Goal: Transaction & Acquisition: Purchase product/service

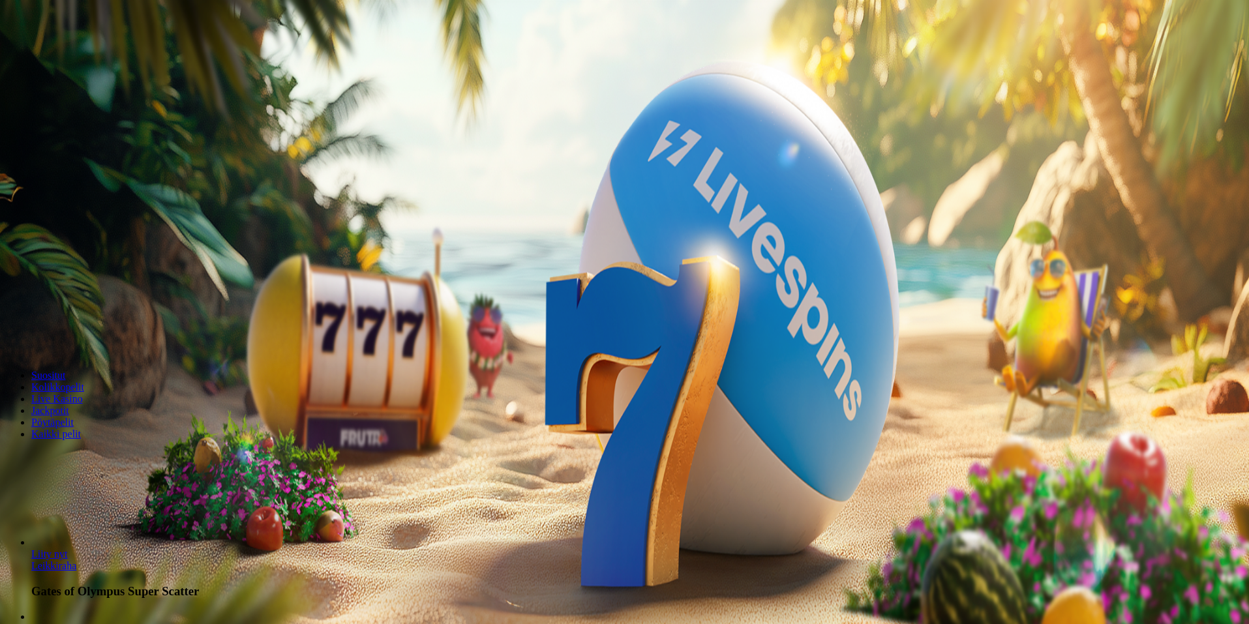
click at [151, 227] on label "€50" at bounding box center [144, 221] width 16 height 11
click at [157, 251] on label "€150" at bounding box center [146, 250] width 21 height 11
click at [151, 227] on label "€50" at bounding box center [144, 221] width 16 height 11
type input "**"
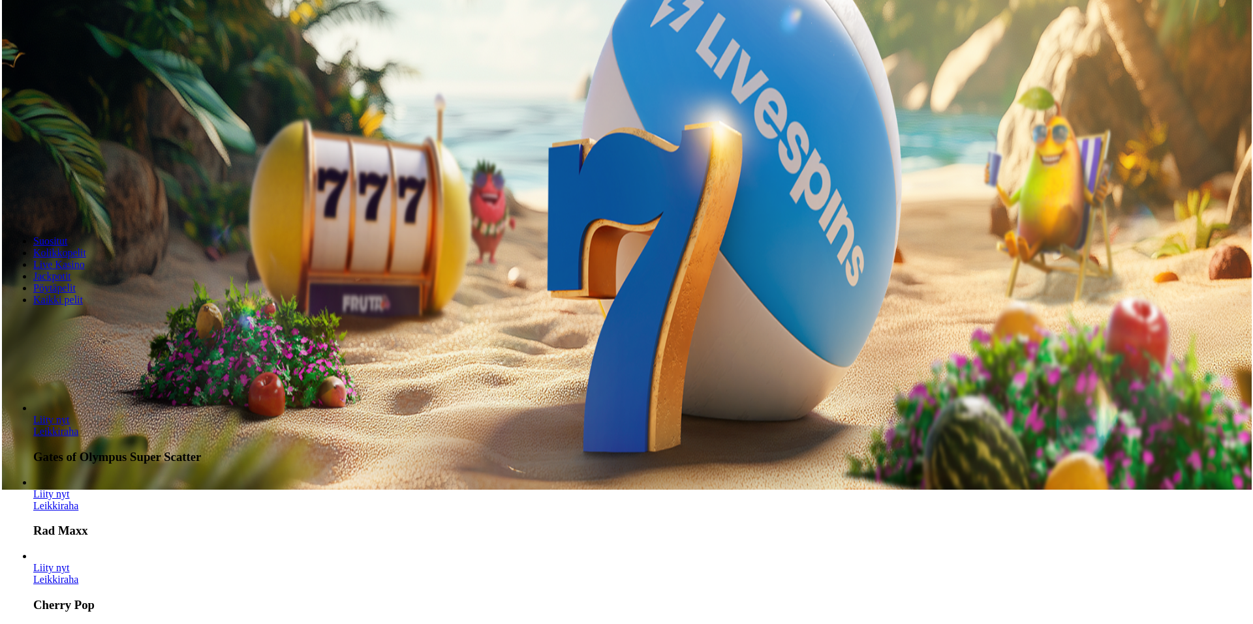
scroll to position [130, 0]
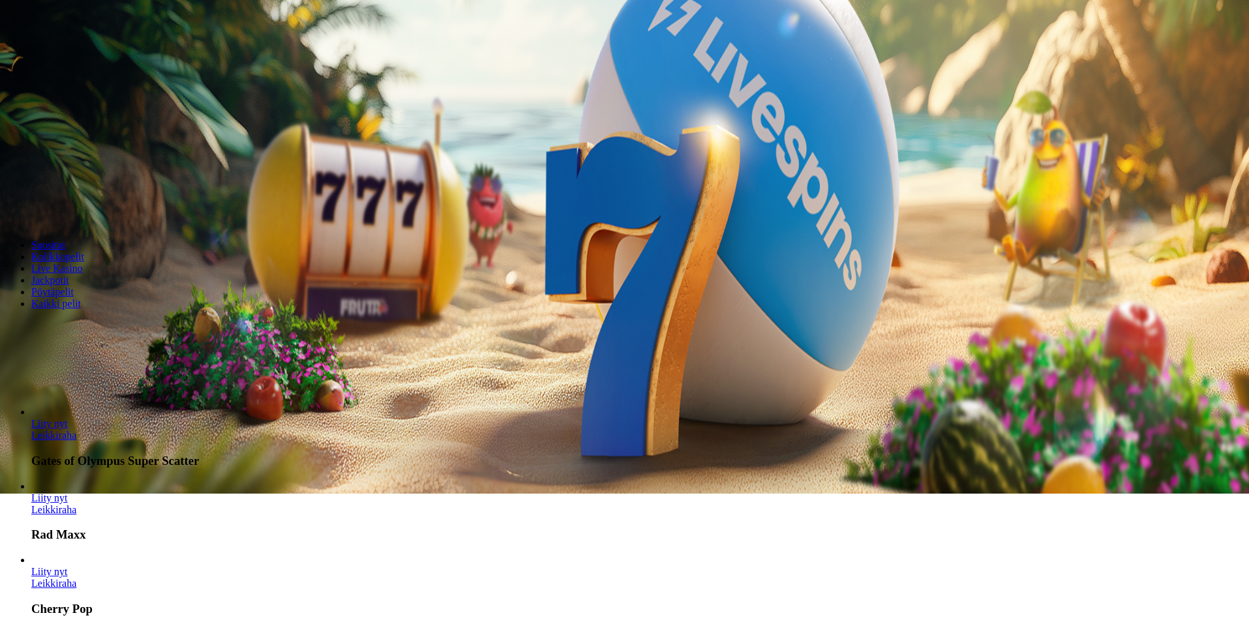
click at [906, 320] on div "Lobby" at bounding box center [624, 327] width 1239 height 14
click at [98, 321] on input "Search" at bounding box center [51, 327] width 93 height 13
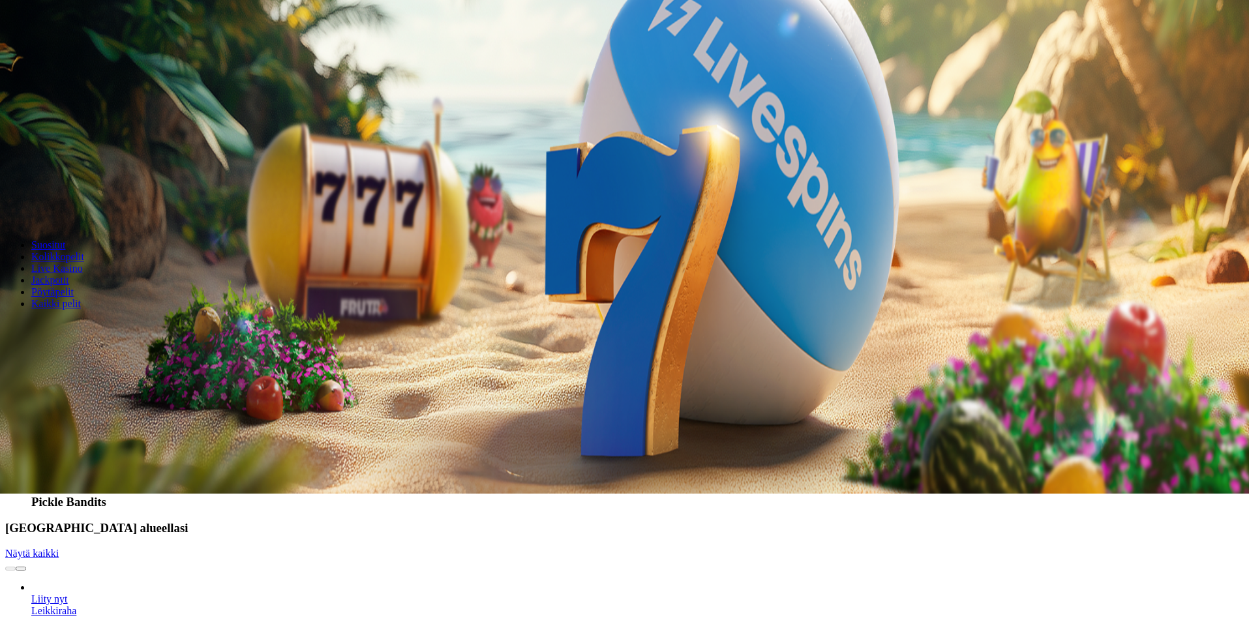
type input "******"
click at [68, 396] on span "Liity nyt" at bounding box center [49, 390] width 37 height 11
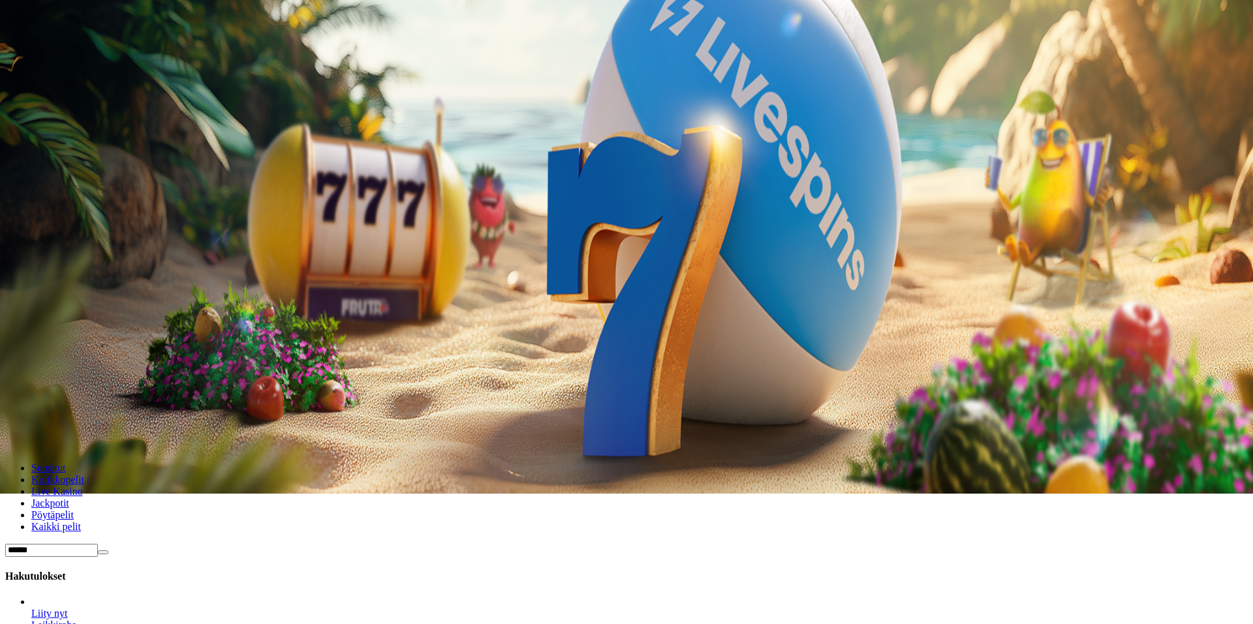
click at [10, 56] on span "close icon" at bounding box center [10, 56] width 0 height 0
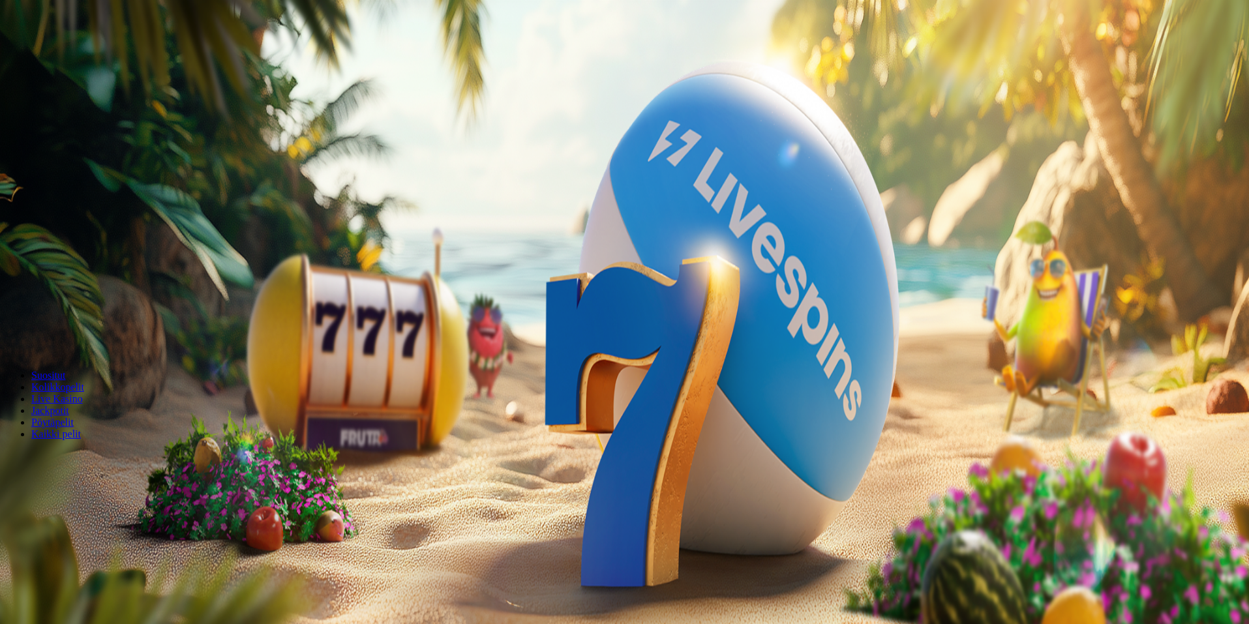
click at [76, 538] on link "Leikkiraha" at bounding box center [53, 532] width 45 height 11
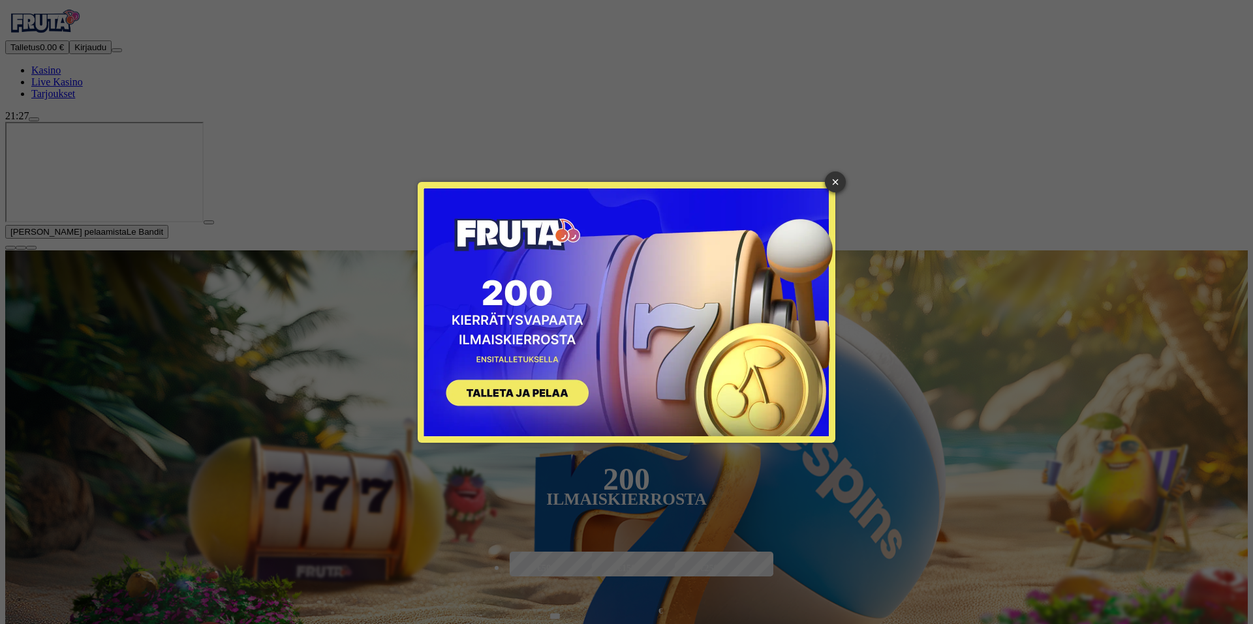
click at [1235, 503] on div "× SIGN UP" at bounding box center [626, 312] width 1233 height 605
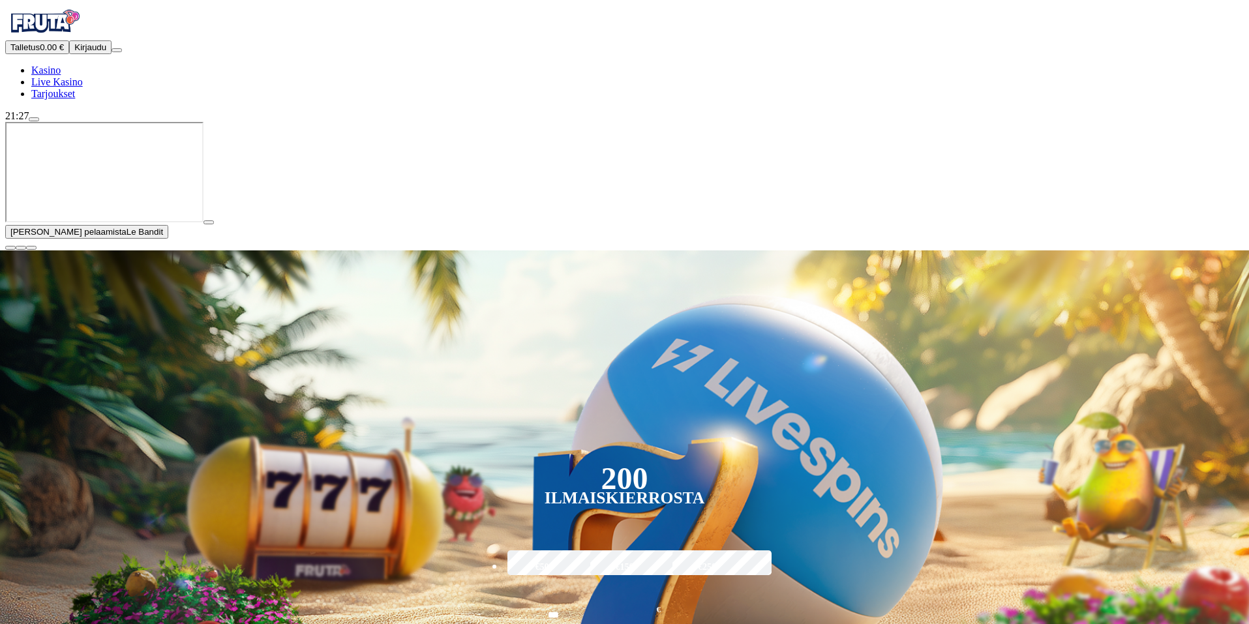
click at [10, 248] on span "close icon" at bounding box center [10, 248] width 0 height 0
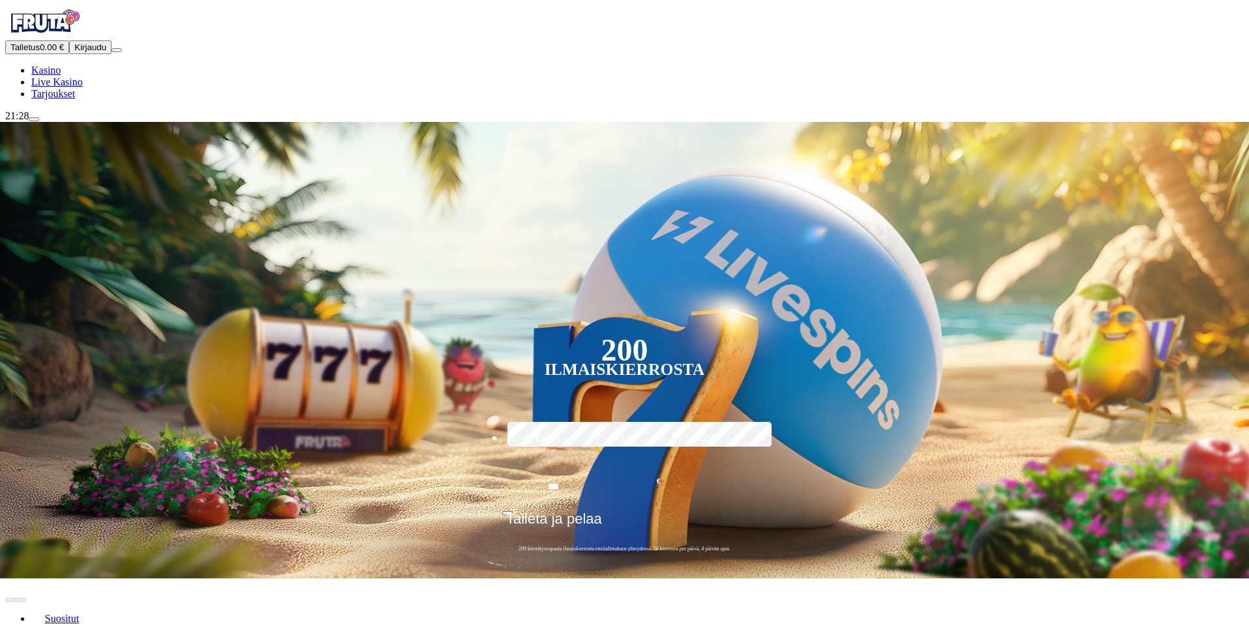
click at [648, 342] on div "200" at bounding box center [624, 350] width 47 height 16
click at [605, 468] on input "***" at bounding box center [553, 486] width 102 height 37
type input "*"
type input "**"
click at [602, 511] on span "Talleta ja pelaa" at bounding box center [554, 524] width 96 height 26
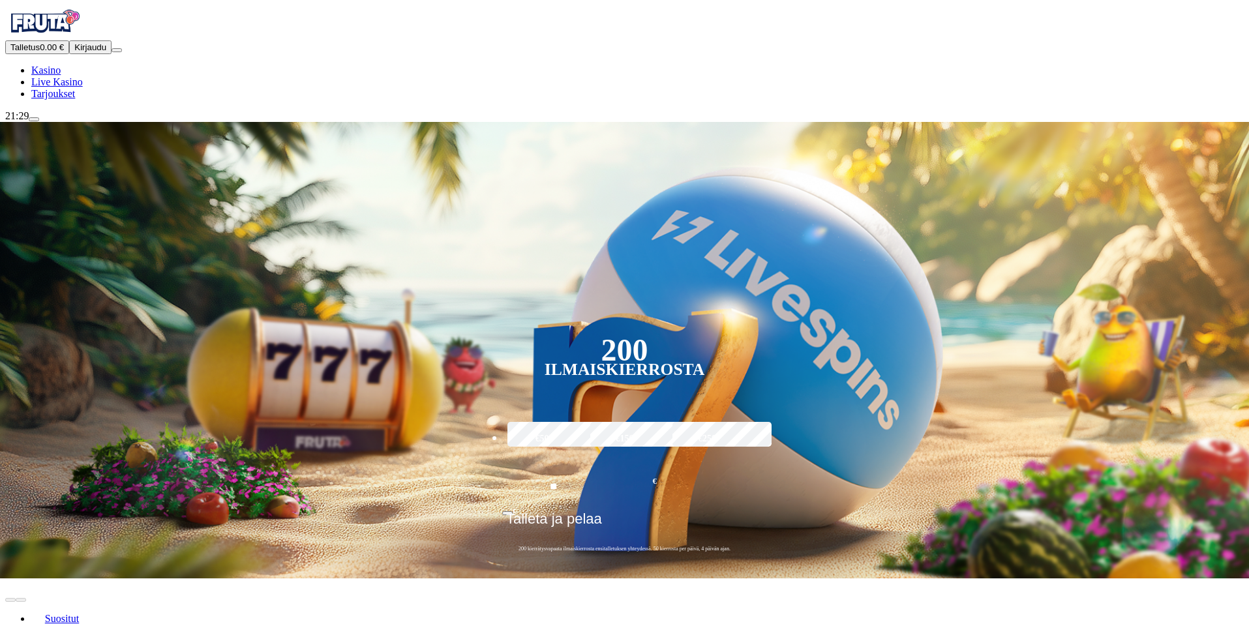
click at [75, 99] on span "Tarjoukset" at bounding box center [53, 93] width 44 height 11
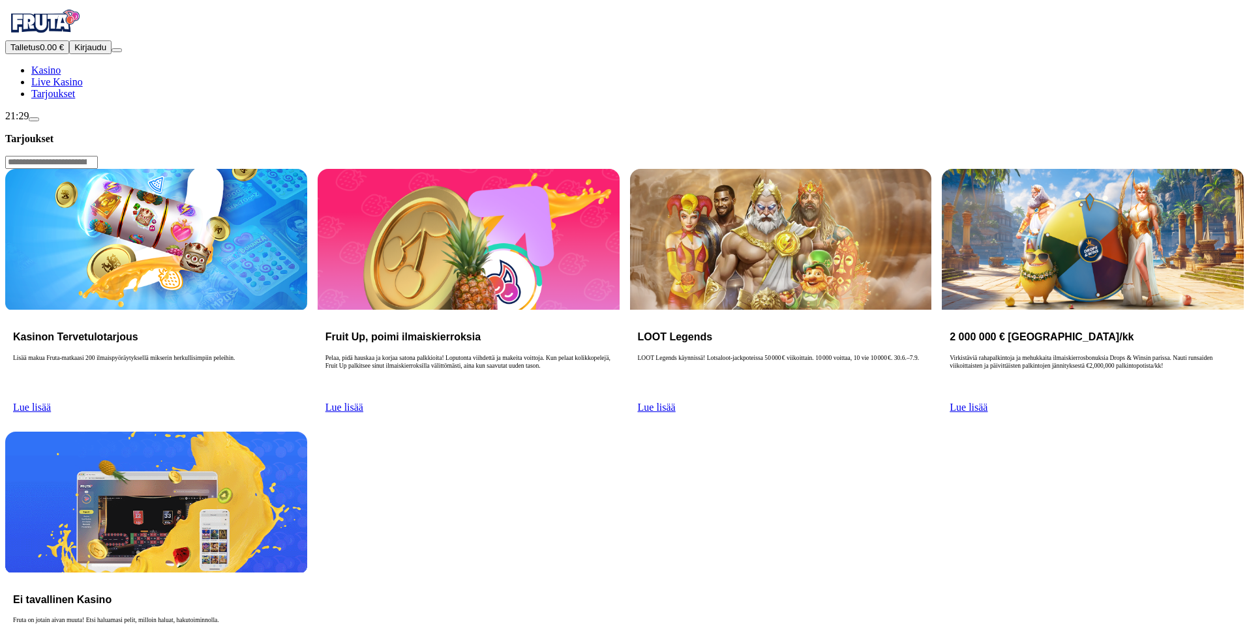
click at [61, 76] on span "Kasino" at bounding box center [45, 70] width 29 height 11
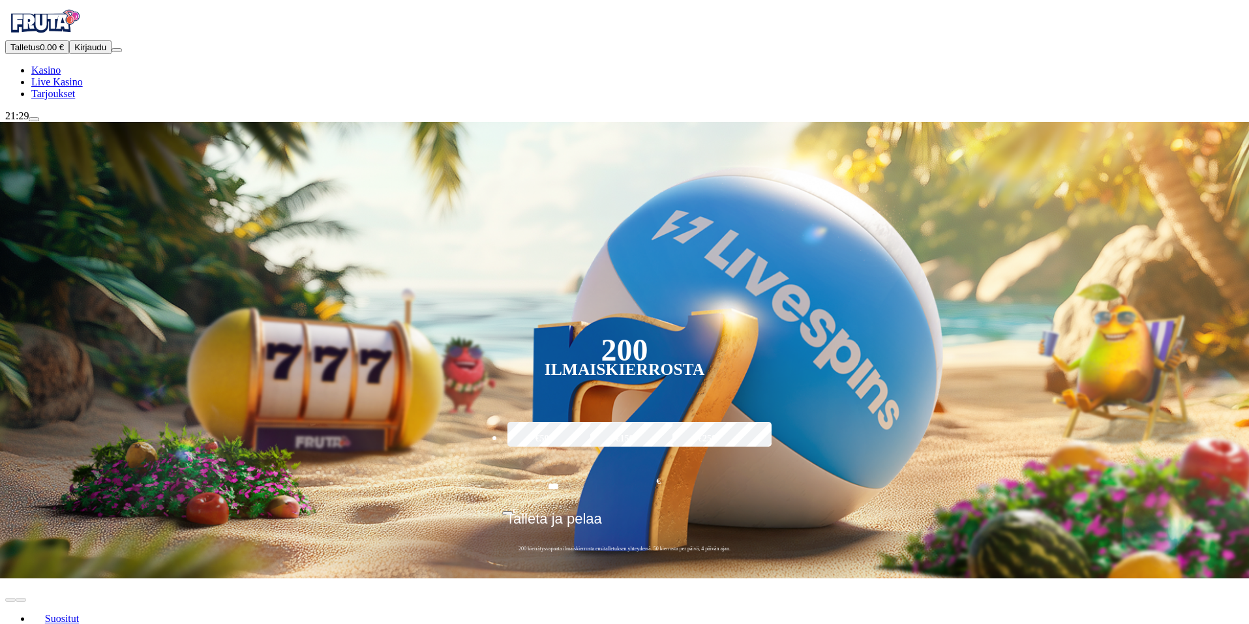
click at [87, 52] on span "Kirjaudu" at bounding box center [90, 47] width 32 height 10
click at [91, 52] on span "Kirjaudu" at bounding box center [90, 47] width 32 height 10
click at [89, 52] on span "Kirjaudu" at bounding box center [90, 47] width 32 height 10
click at [605, 468] on input "***" at bounding box center [553, 486] width 102 height 37
type input "*"
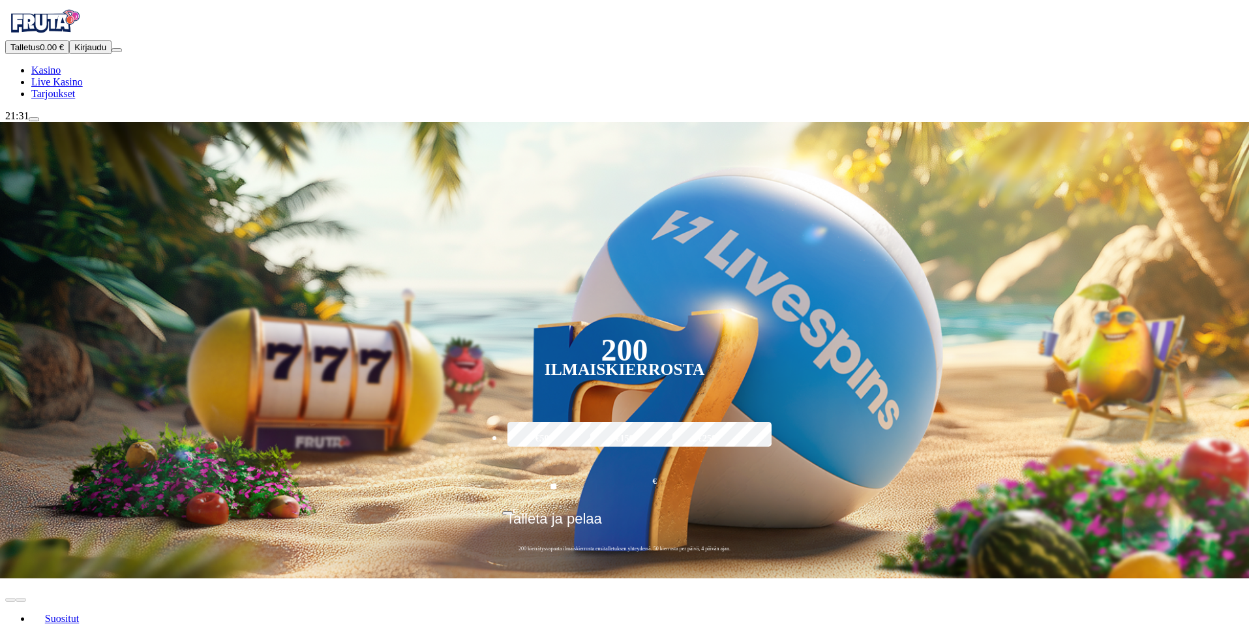
type input "**"
click at [602, 511] on span "Talleta ja pelaa" at bounding box center [554, 524] width 96 height 26
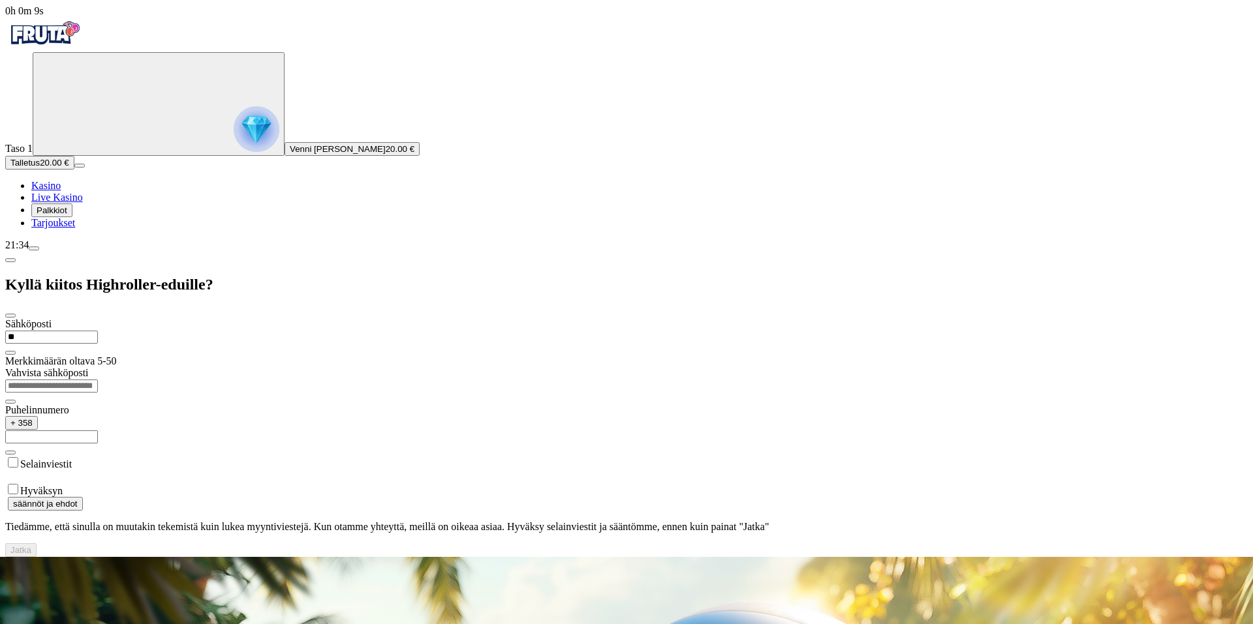
type input "**********"
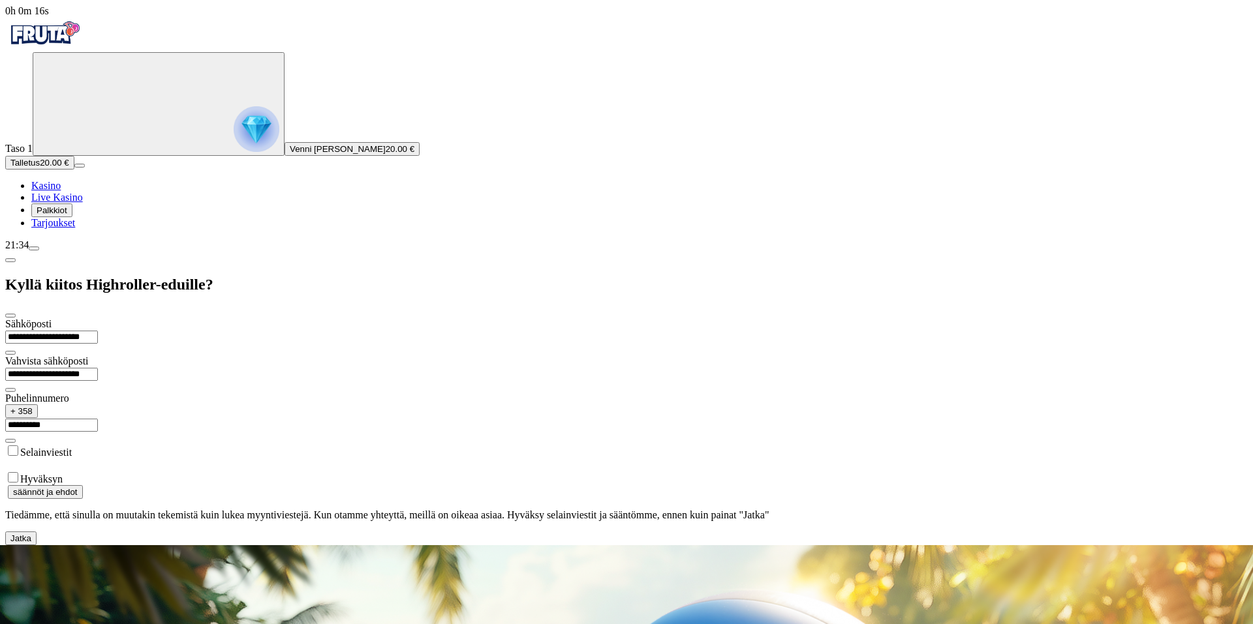
click at [31, 534] on span "Jatka" at bounding box center [20, 539] width 21 height 10
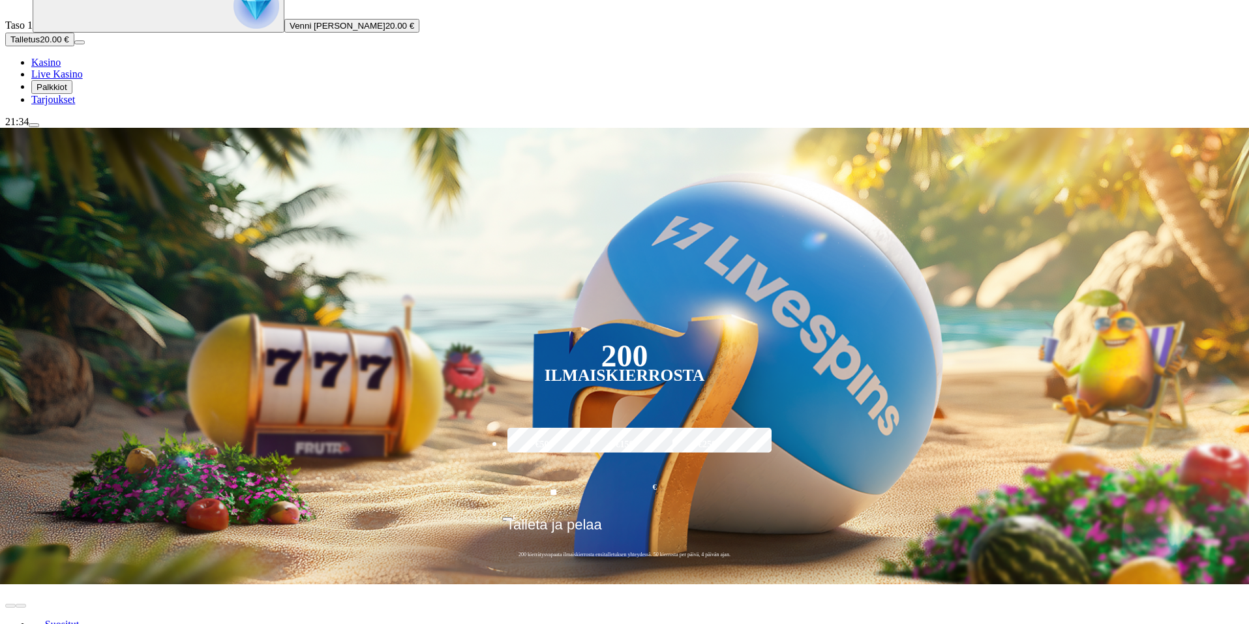
scroll to position [130, 0]
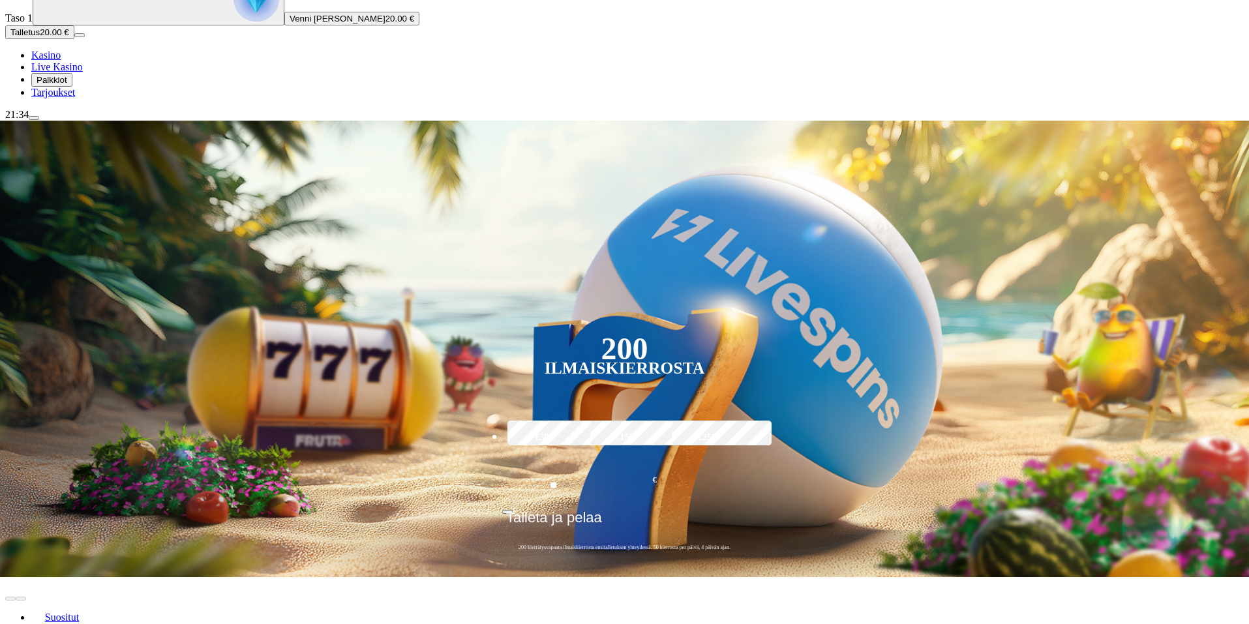
click at [72, 87] on button "Palkkiot" at bounding box center [51, 80] width 41 height 14
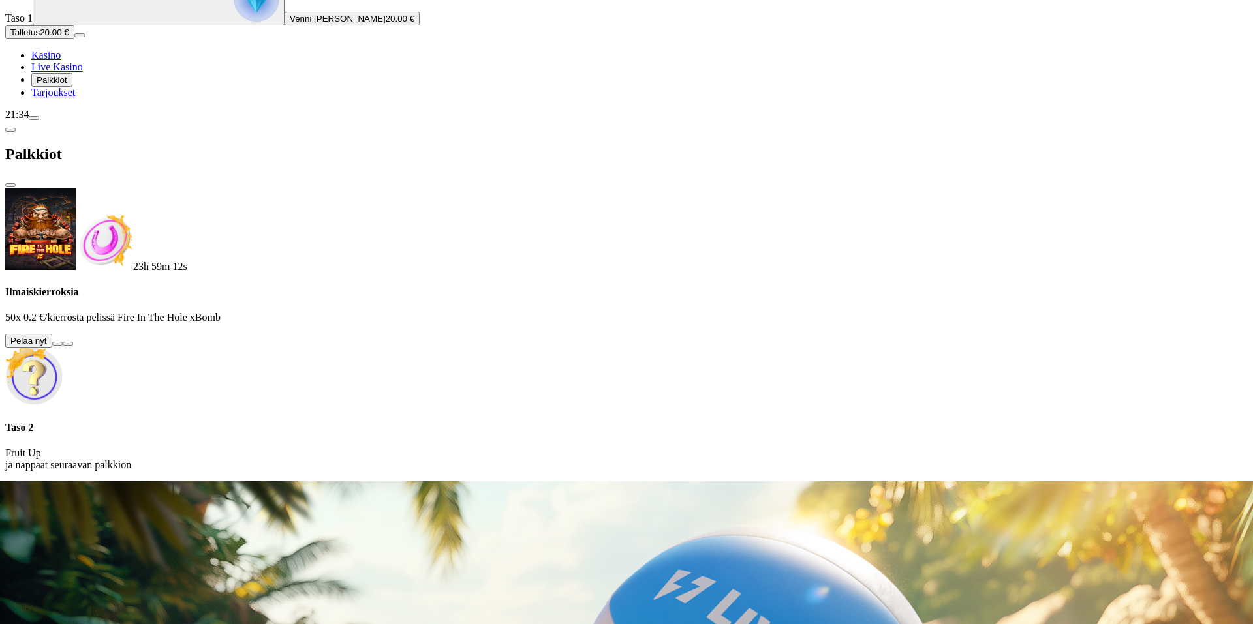
click at [63, 342] on button at bounding box center [57, 344] width 10 height 4
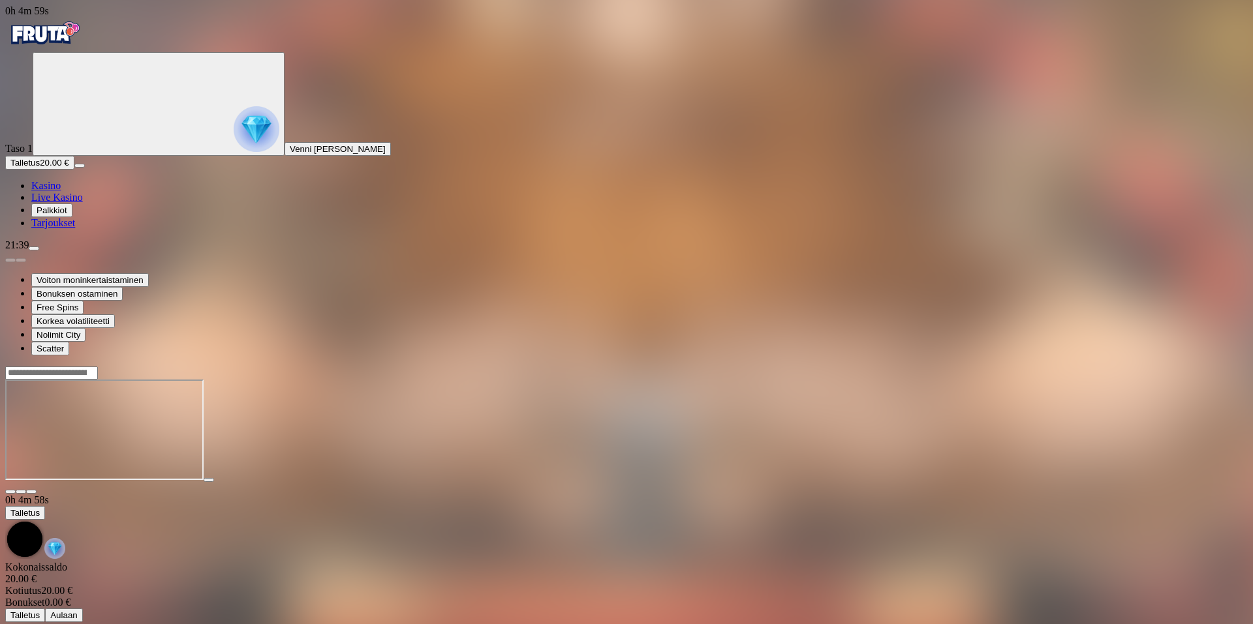
click at [10, 492] on span "close icon" at bounding box center [10, 492] width 0 height 0
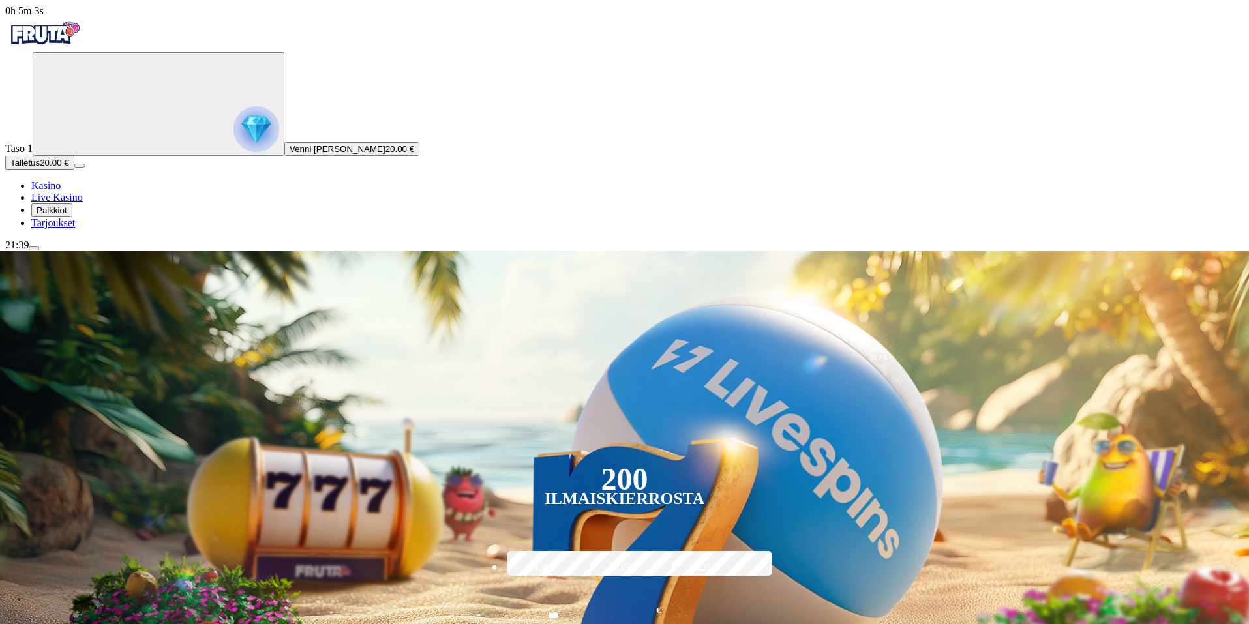
click at [67, 215] on span "Palkkiot" at bounding box center [52, 210] width 31 height 10
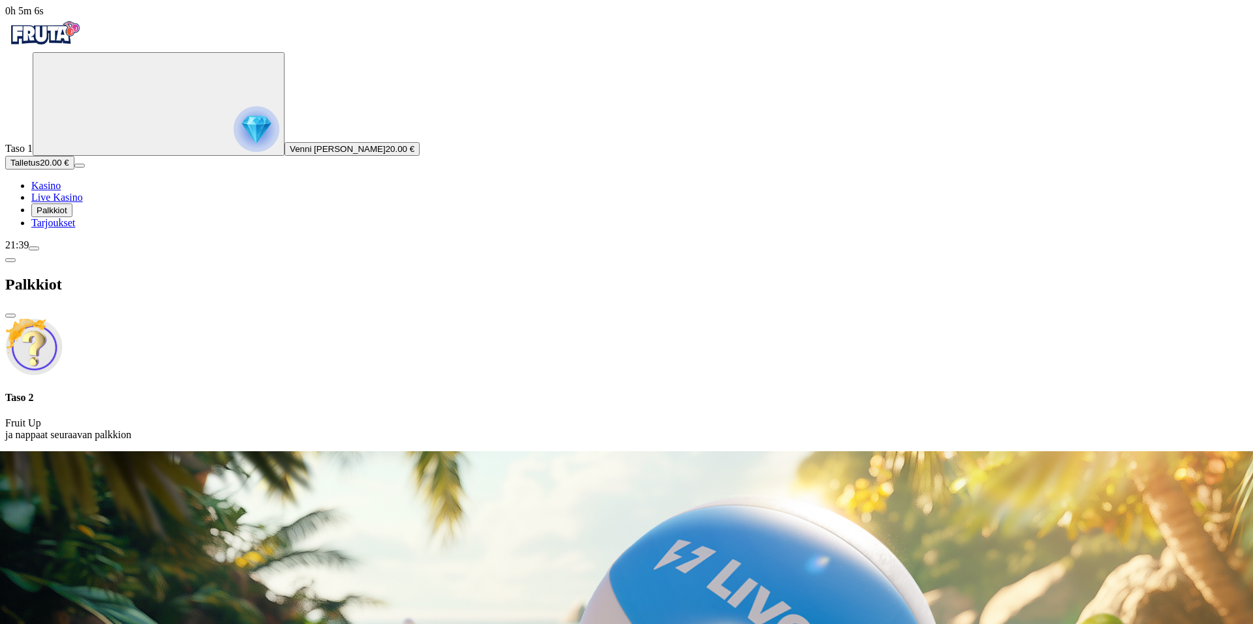
click at [63, 318] on img at bounding box center [33, 346] width 57 height 57
click at [288, 418] on p "Fruit Up ja nappaat seuraavan palkkion" at bounding box center [626, 429] width 1242 height 23
click at [292, 418] on p "Fruit Up ja nappaat seuraavan palkkion" at bounding box center [626, 429] width 1242 height 23
click at [261, 418] on p "Fruit Up ja nappaat seuraavan palkkion" at bounding box center [626, 429] width 1242 height 23
click at [254, 392] on h4 "Taso 2" at bounding box center [626, 398] width 1242 height 12
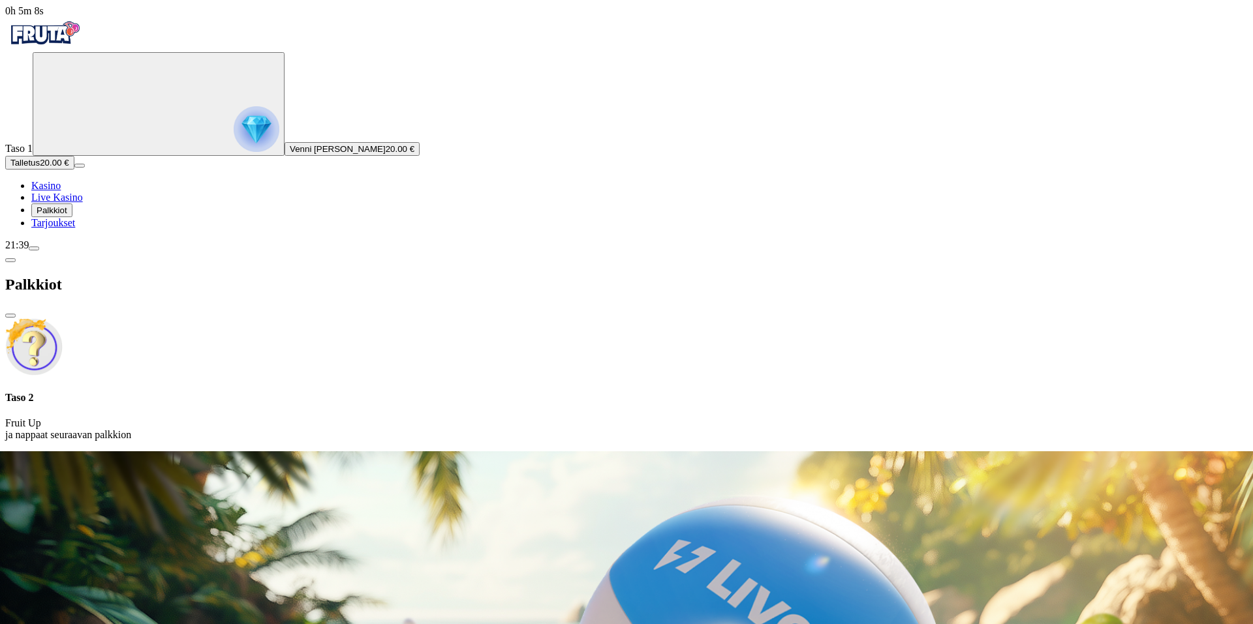
click at [255, 392] on h4 "Taso 2" at bounding box center [626, 398] width 1242 height 12
click at [263, 418] on p "Fruit Up ja nappaat seuraavan palkkion" at bounding box center [626, 429] width 1242 height 23
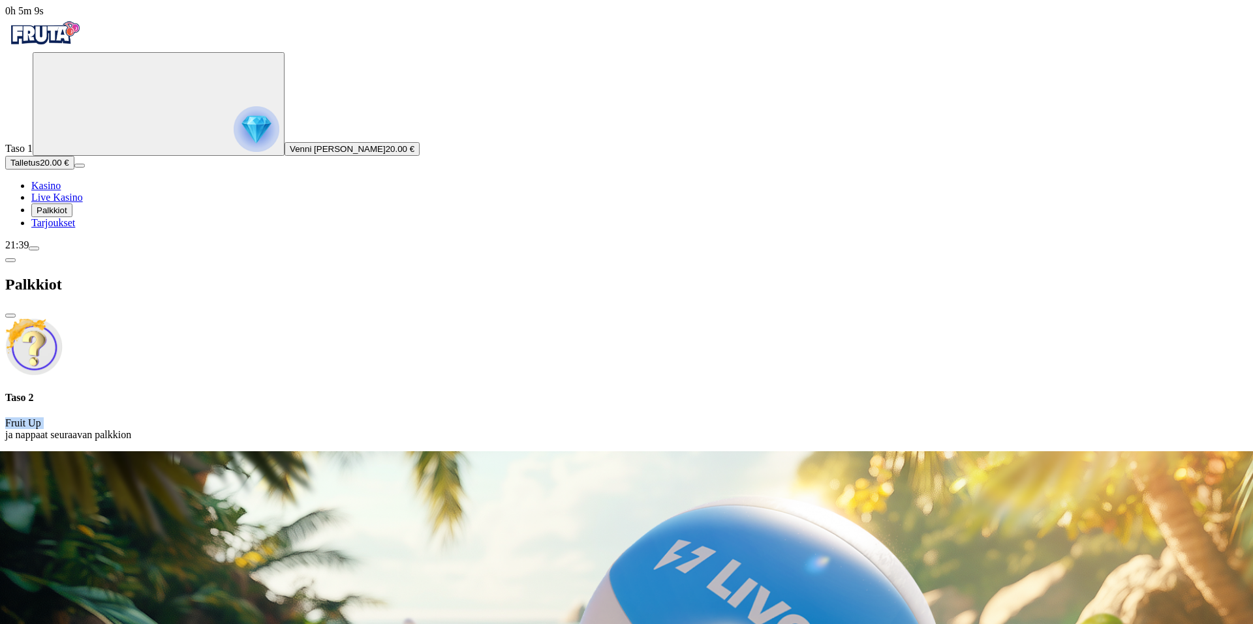
click at [271, 418] on p "Fruit Up ja nappaat seuraavan palkkion" at bounding box center [626, 429] width 1242 height 23
click at [10, 316] on span "close icon" at bounding box center [10, 316] width 0 height 0
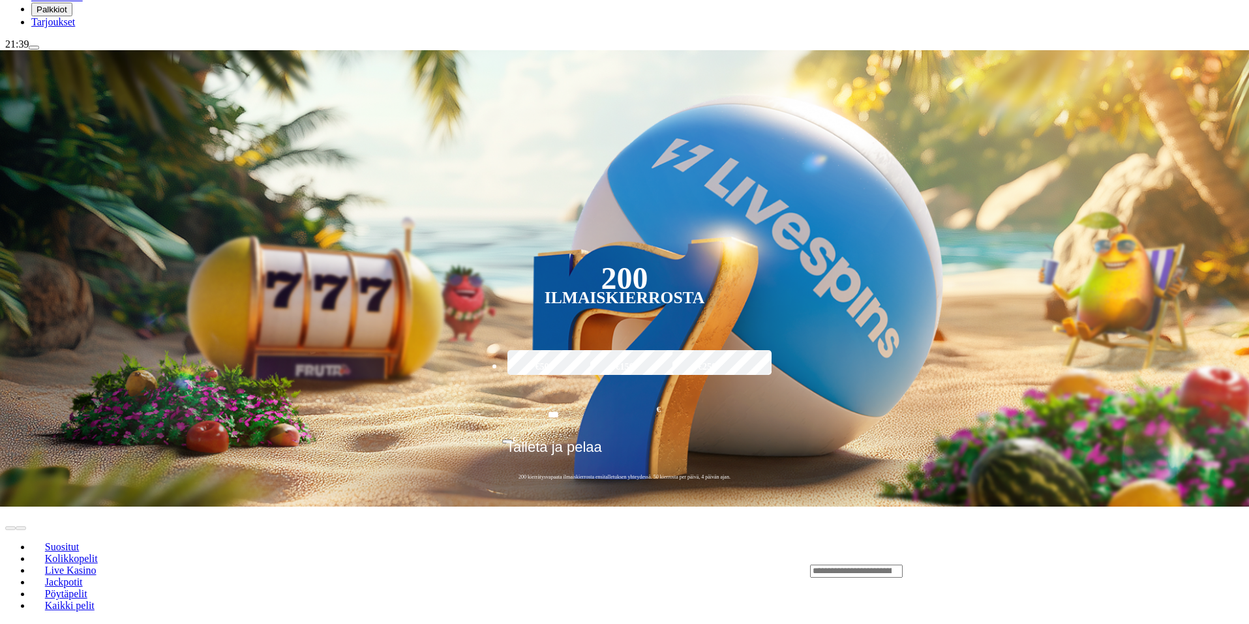
scroll to position [196, 0]
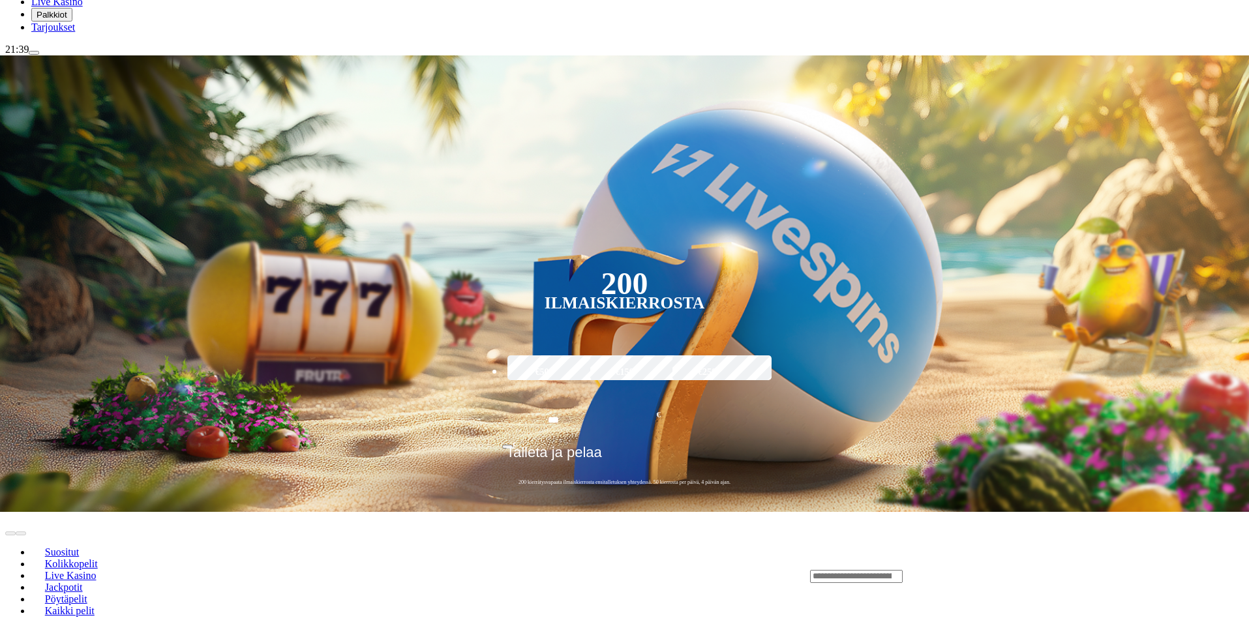
click at [903, 570] on input "Search" at bounding box center [856, 576] width 93 height 13
type input "******"
click at [875, 590] on span "Pelaa nyt" at bounding box center [855, 595] width 38 height 11
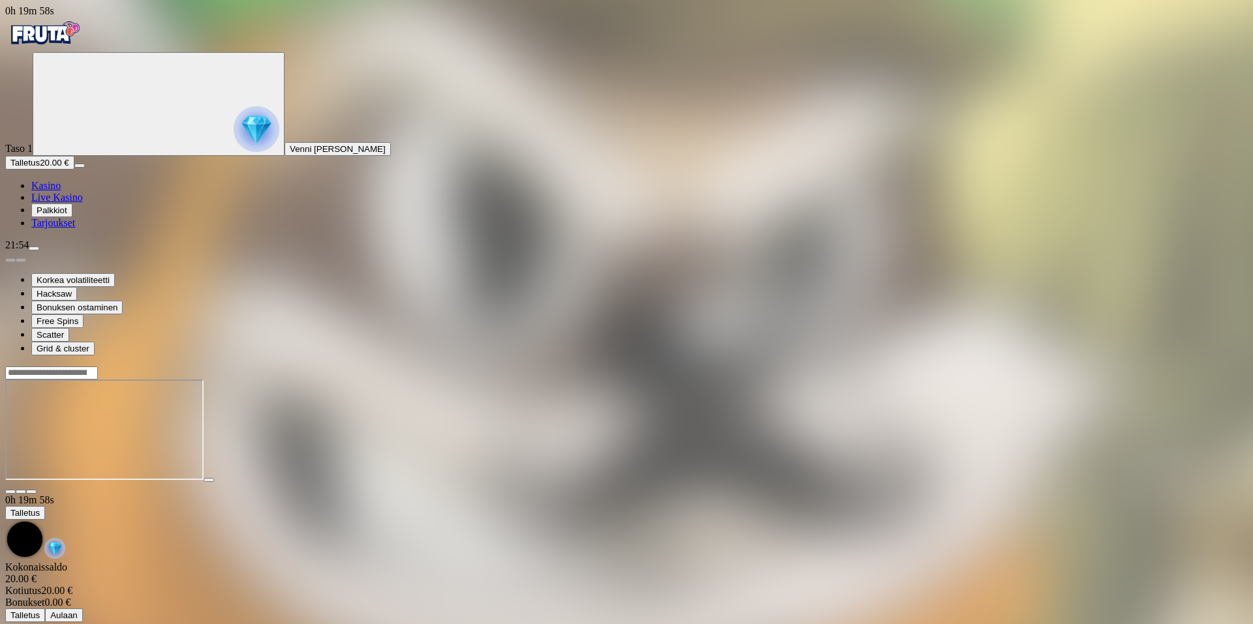
click at [61, 191] on span "Kasino" at bounding box center [45, 185] width 29 height 11
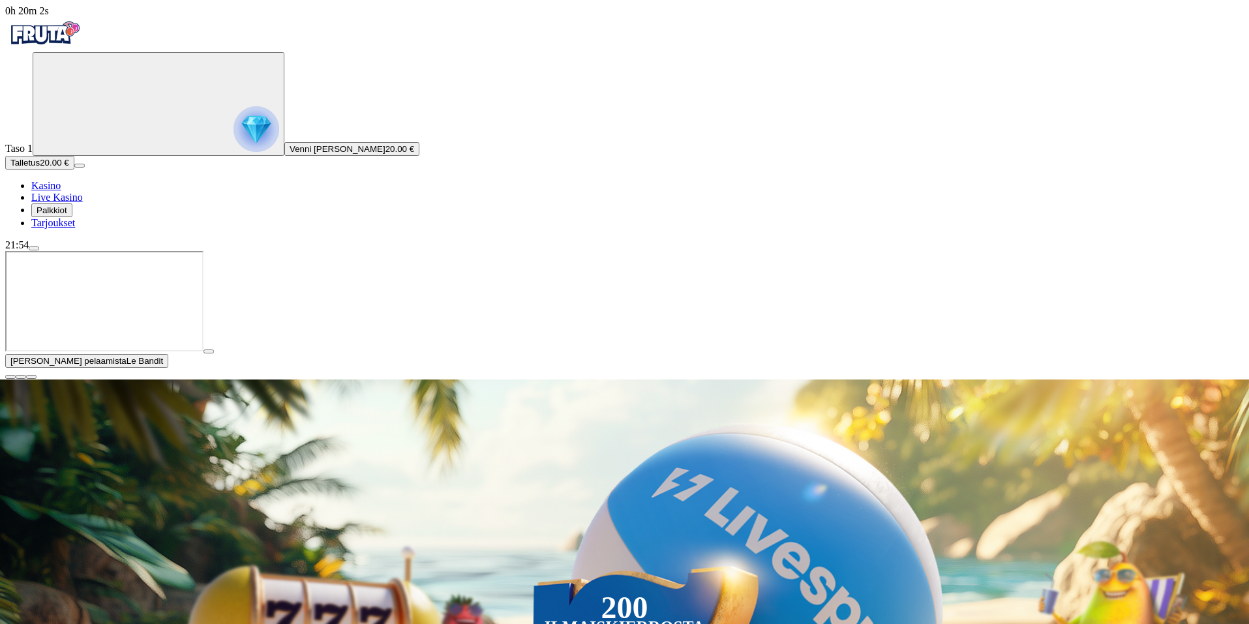
click at [10, 377] on span "close icon" at bounding box center [10, 377] width 0 height 0
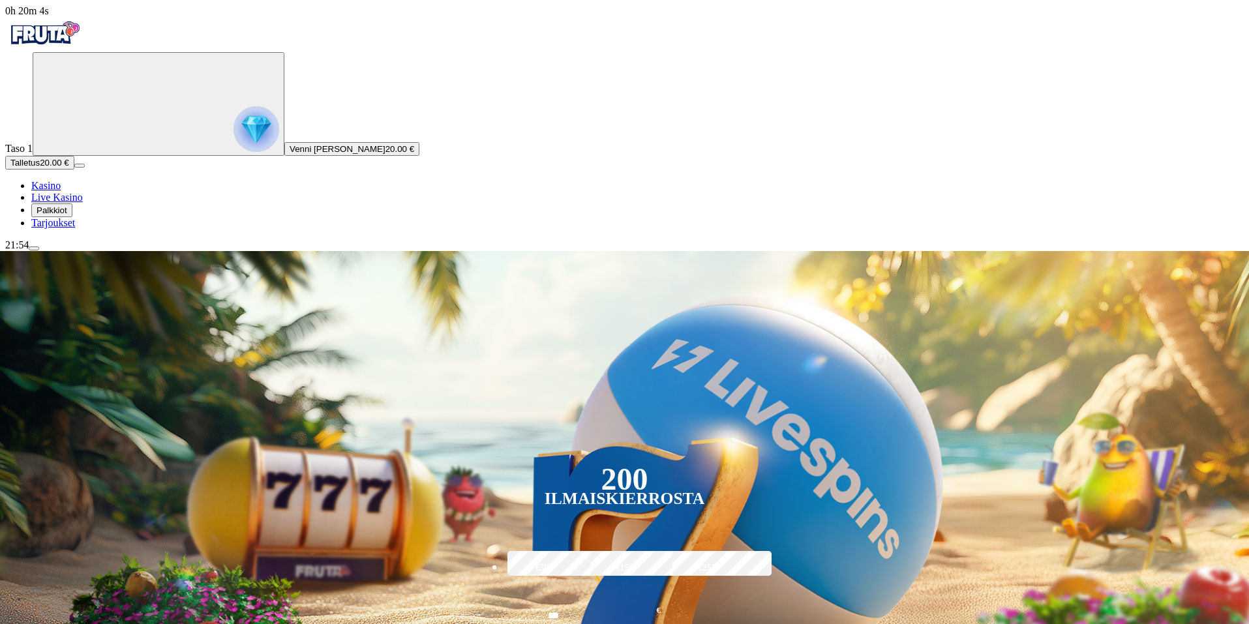
click at [234, 142] on img "Primary" at bounding box center [257, 129] width 46 height 46
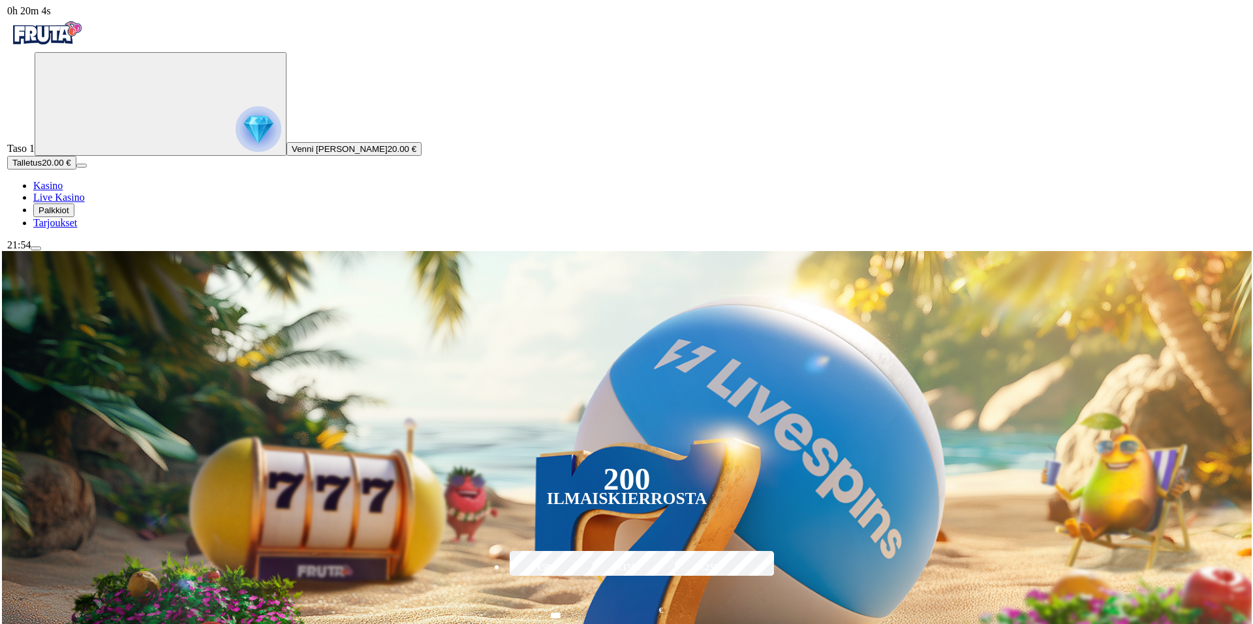
scroll to position [702, 0]
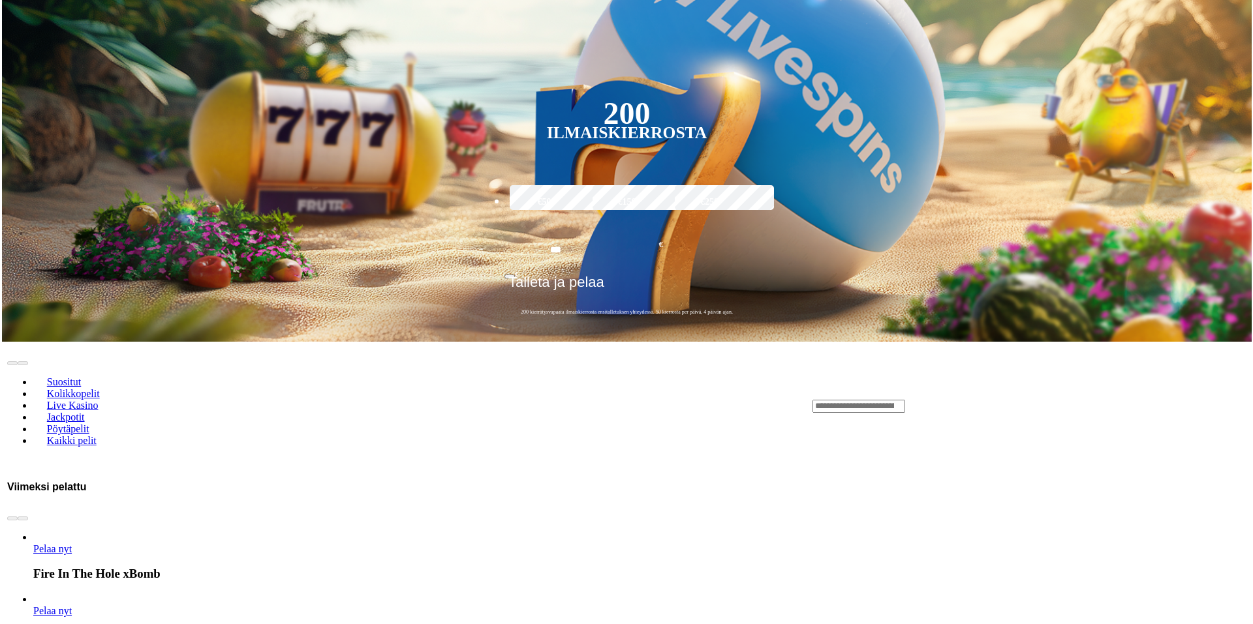
scroll to position [391, 0]
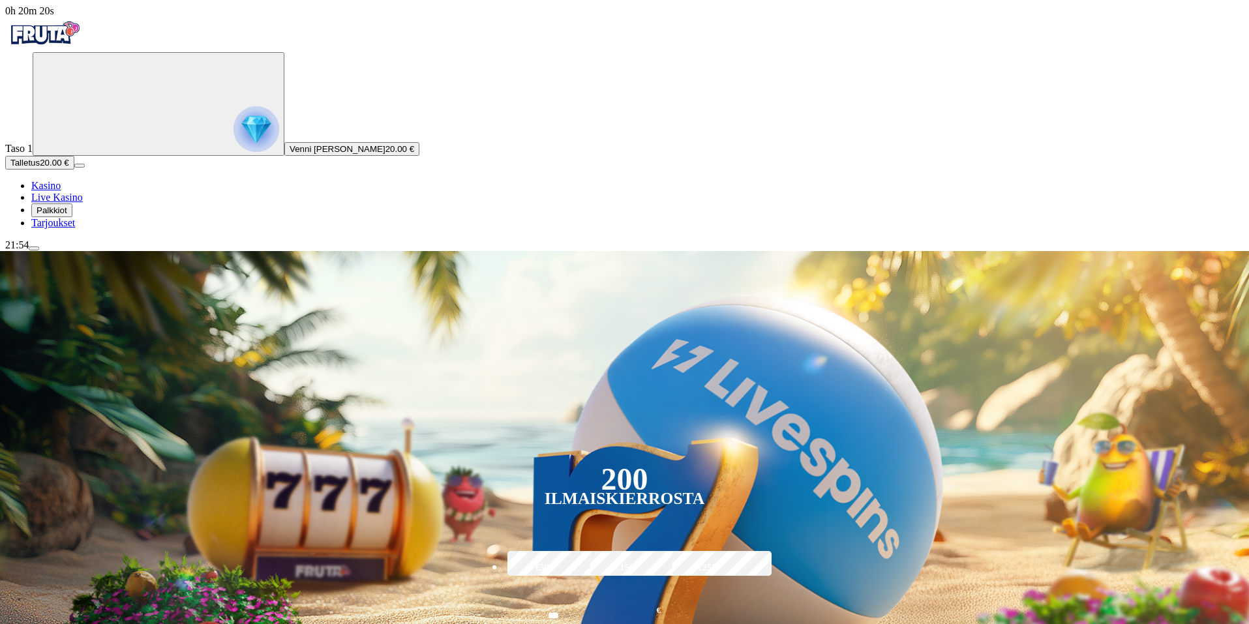
type input "******"
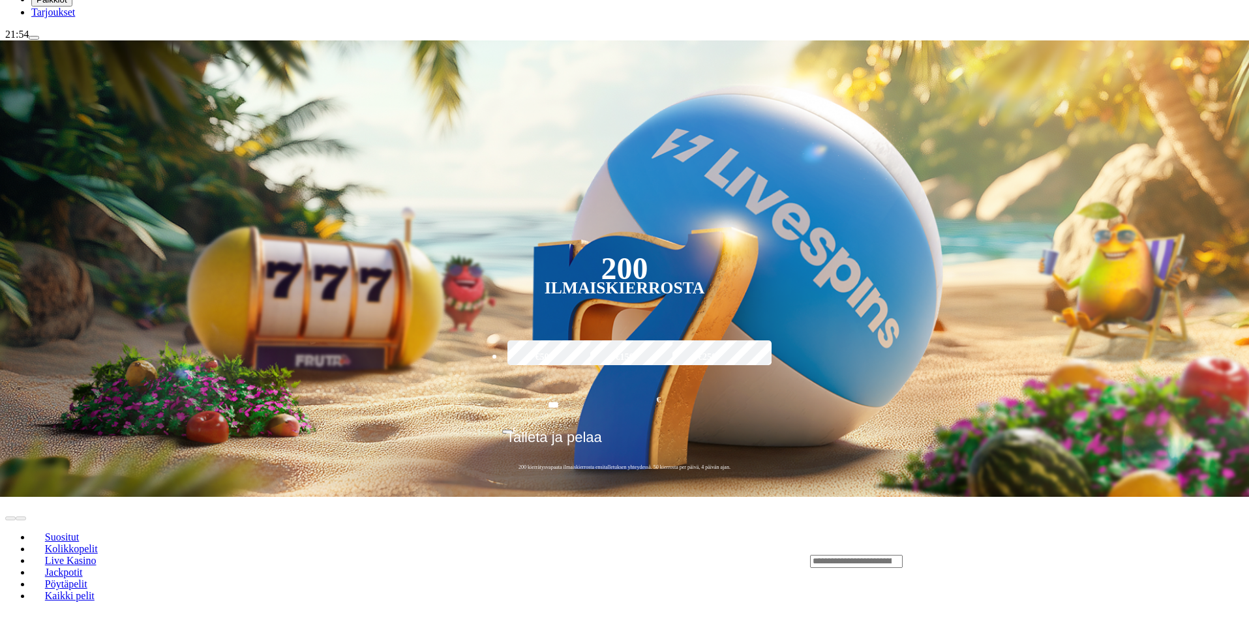
scroll to position [261, 0]
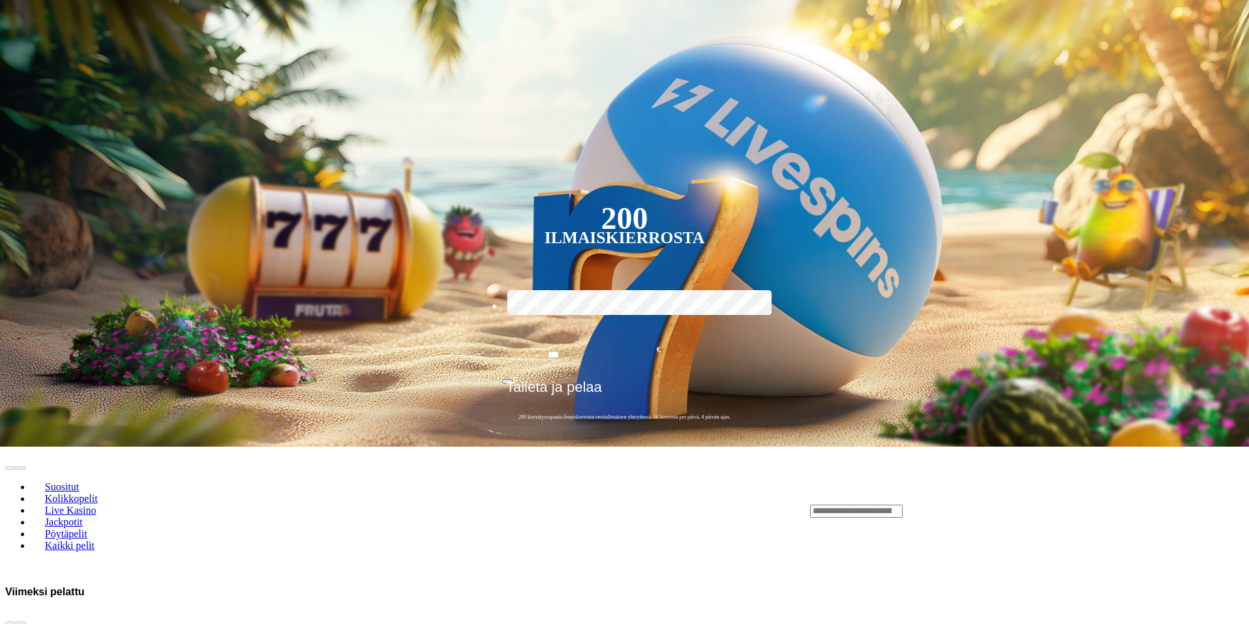
click at [903, 505] on input "Search" at bounding box center [856, 511] width 93 height 13
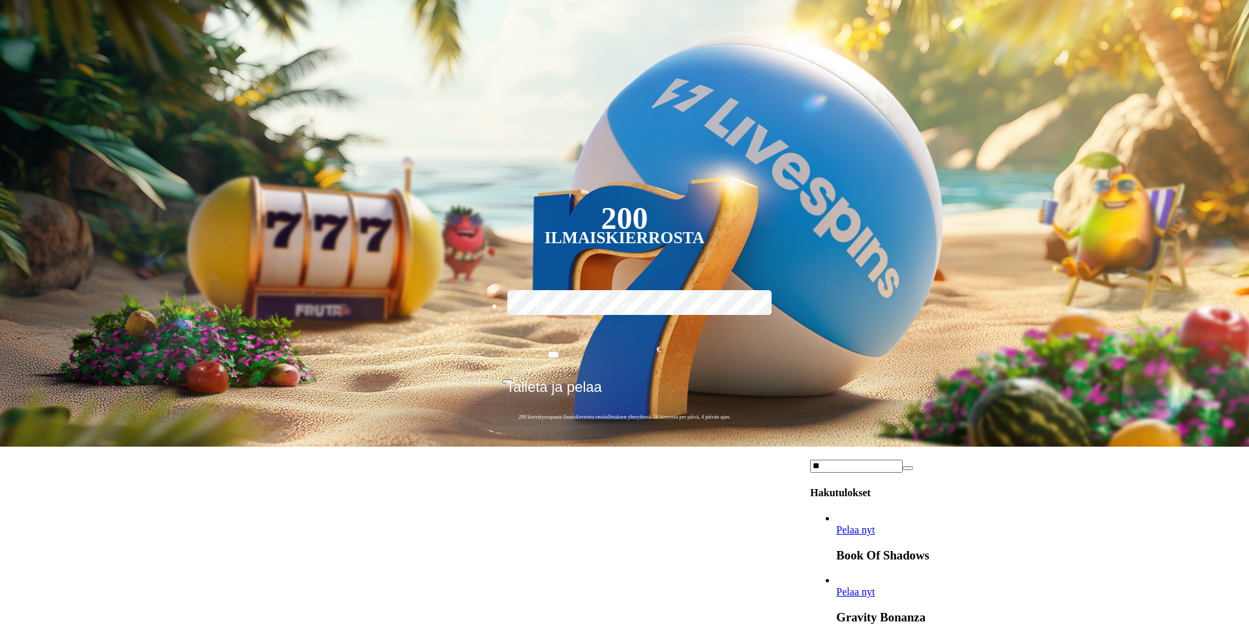
type input "*"
type input "***"
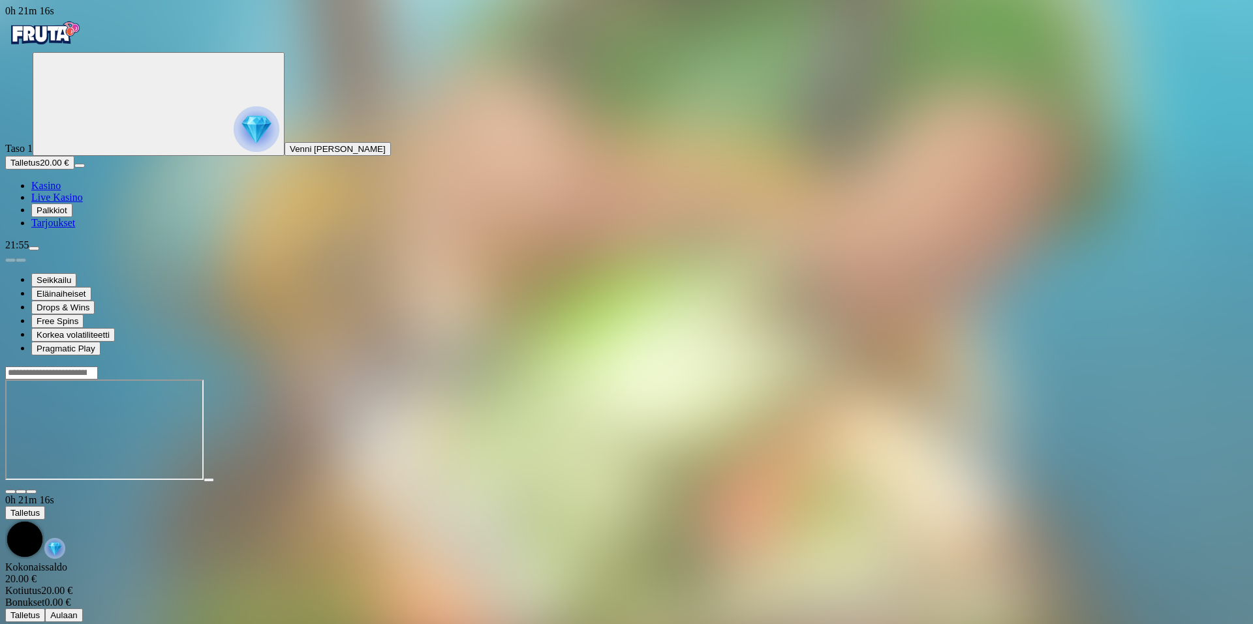
click at [49, 191] on link "Kasino" at bounding box center [45, 185] width 29 height 11
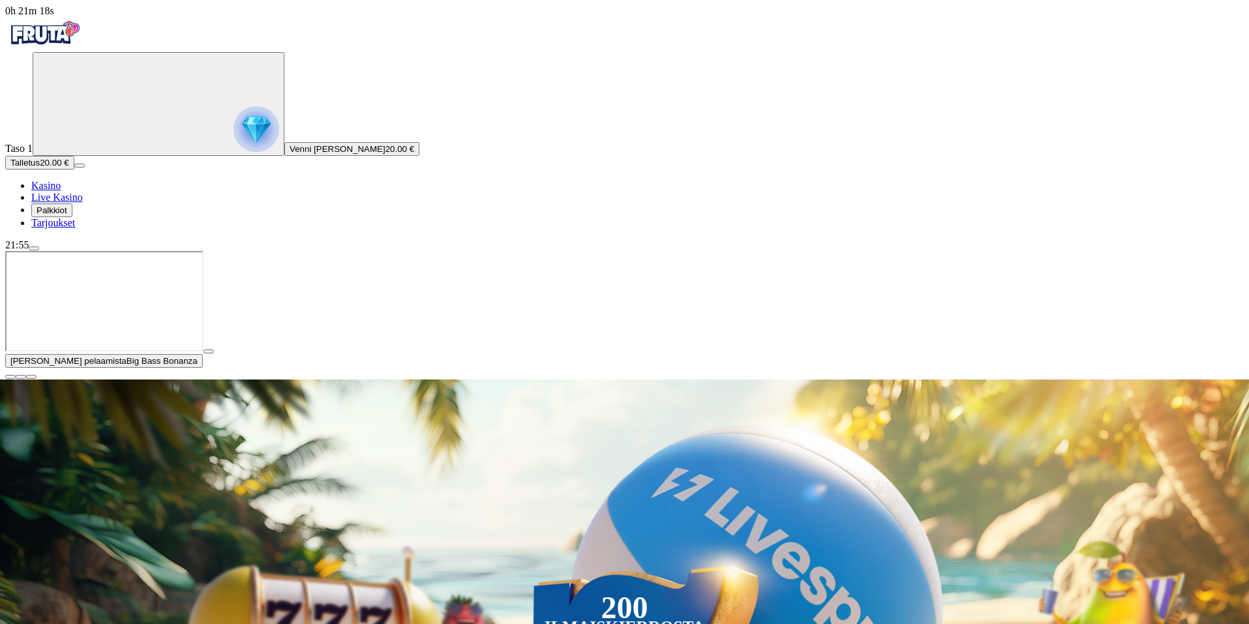
click at [10, 377] on span "close icon" at bounding box center [10, 377] width 0 height 0
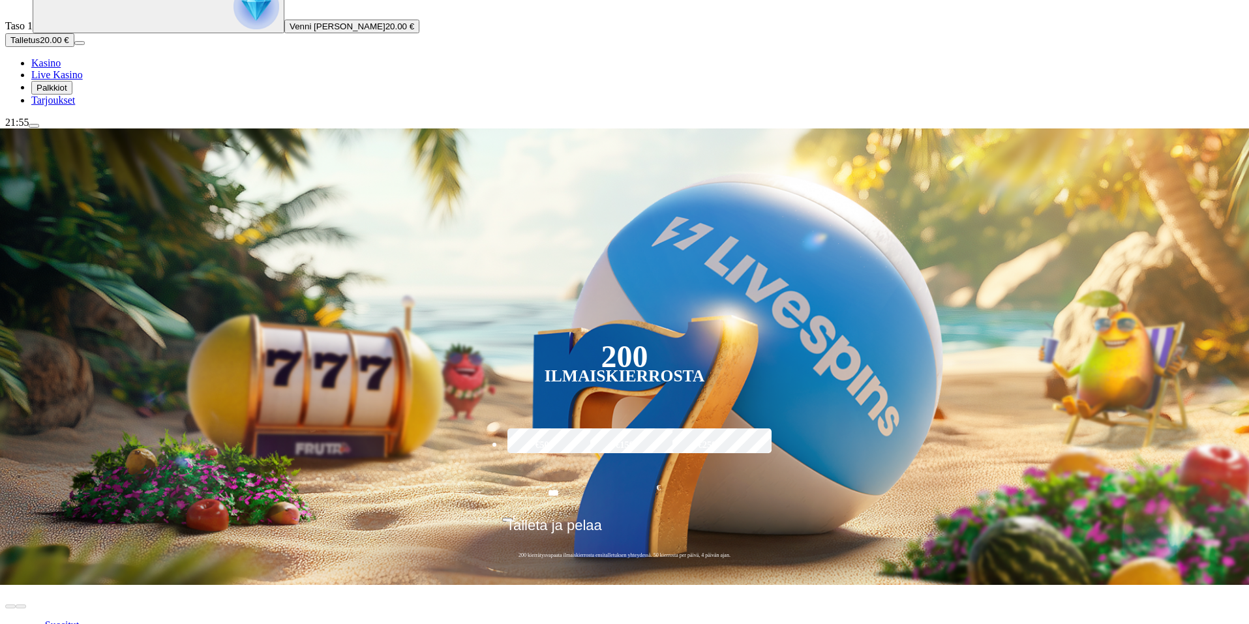
scroll to position [130, 0]
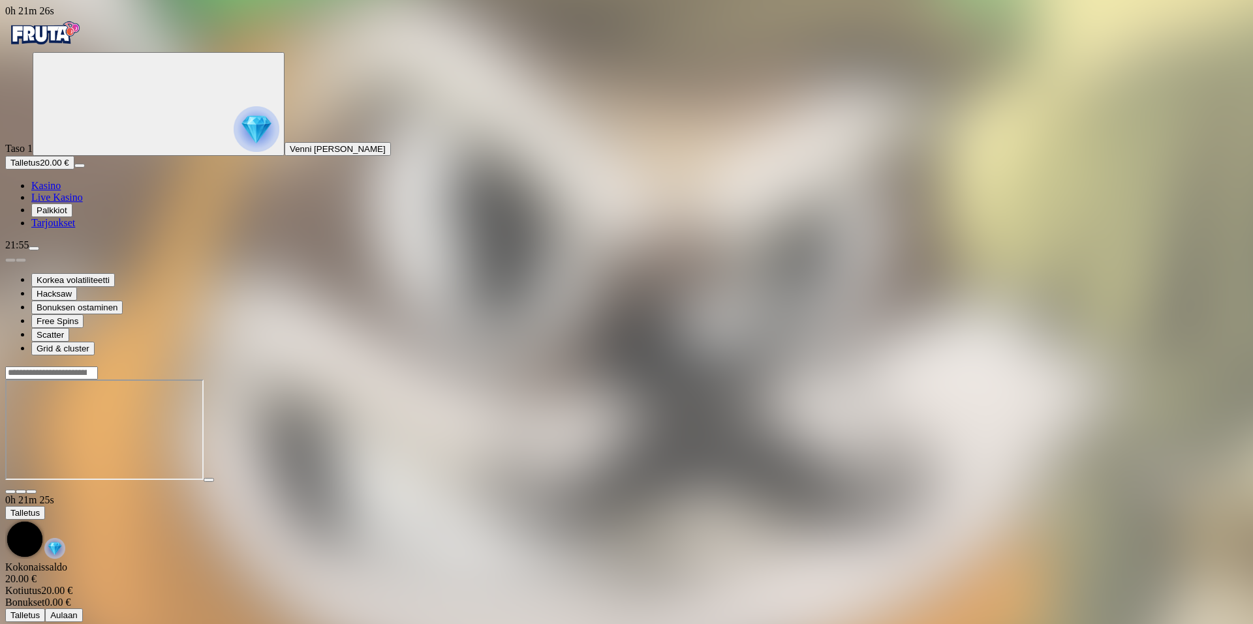
click at [10, 492] on span "close icon" at bounding box center [10, 492] width 0 height 0
